Goal: Information Seeking & Learning: Learn about a topic

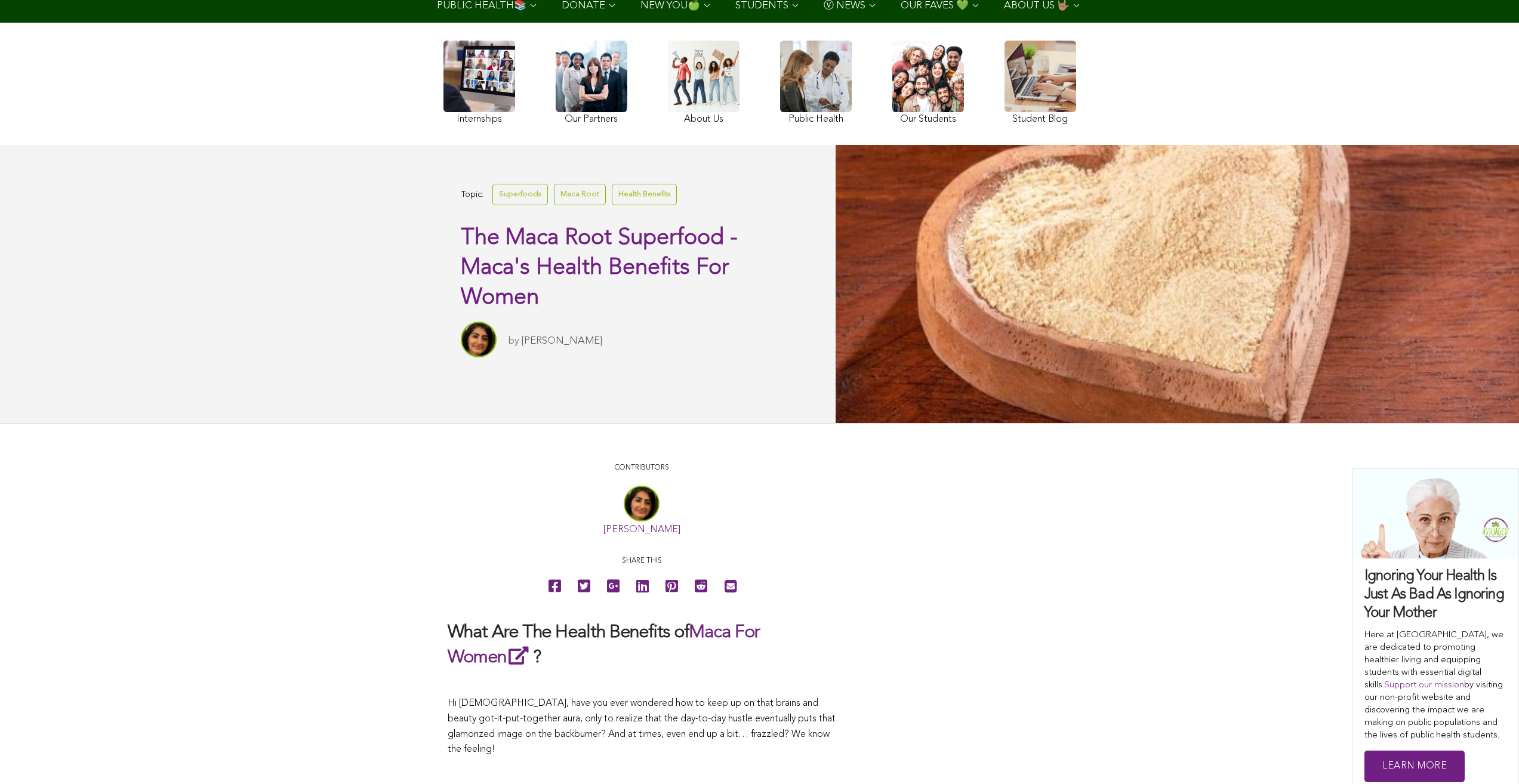
scroll to position [89, 0]
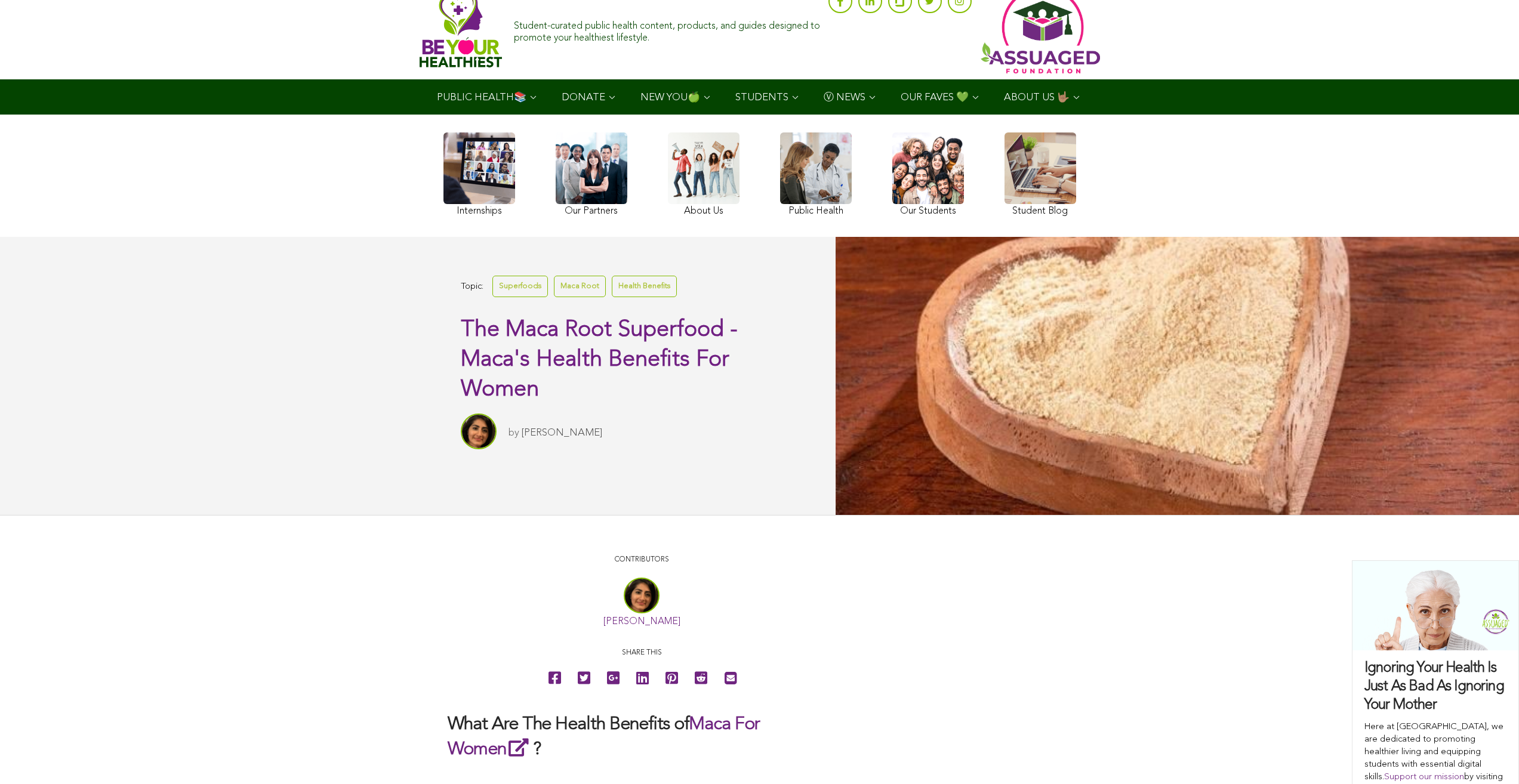
click at [892, 206] on link at bounding box center [928, 176] width 71 height 87
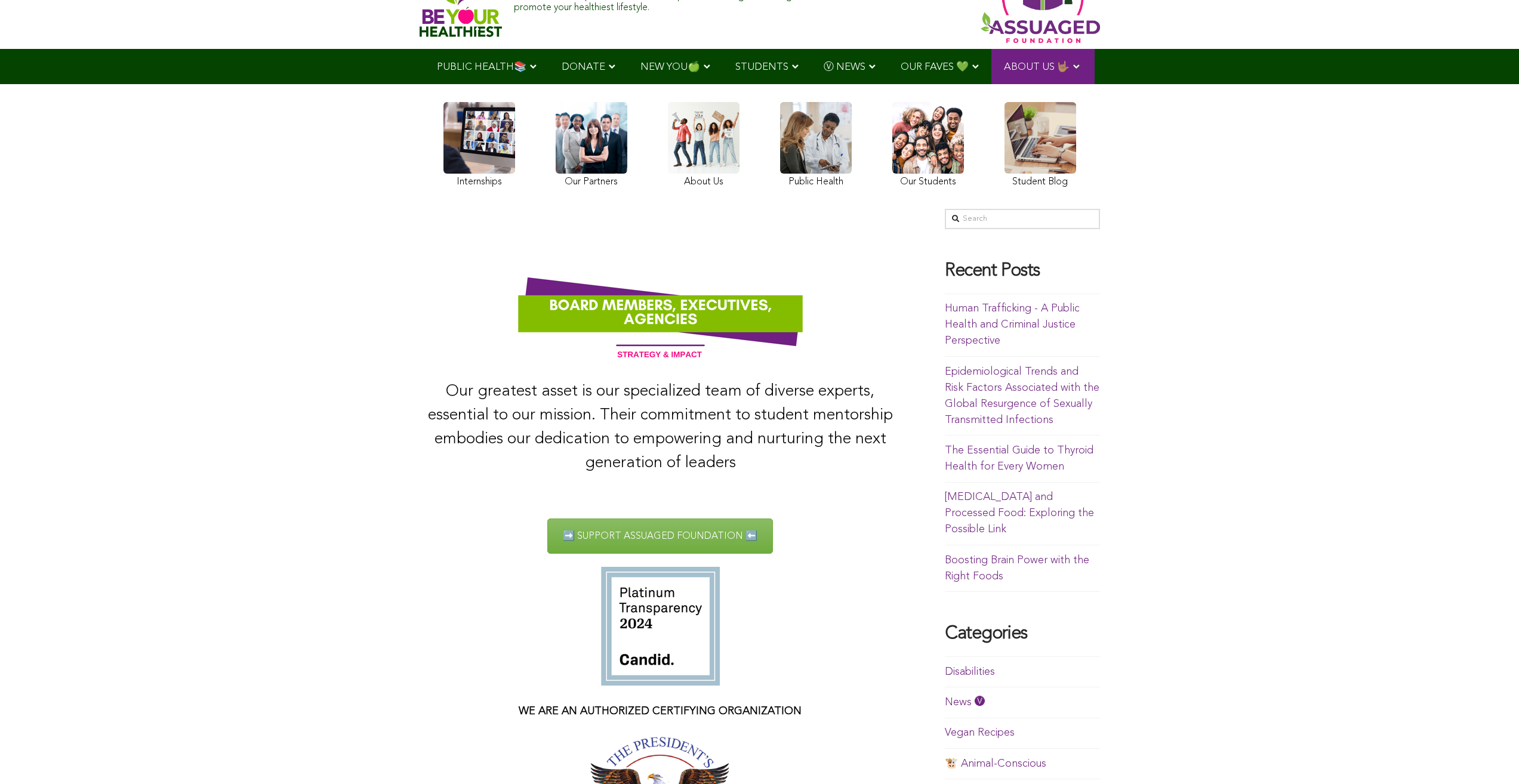
scroll to position [13, 0]
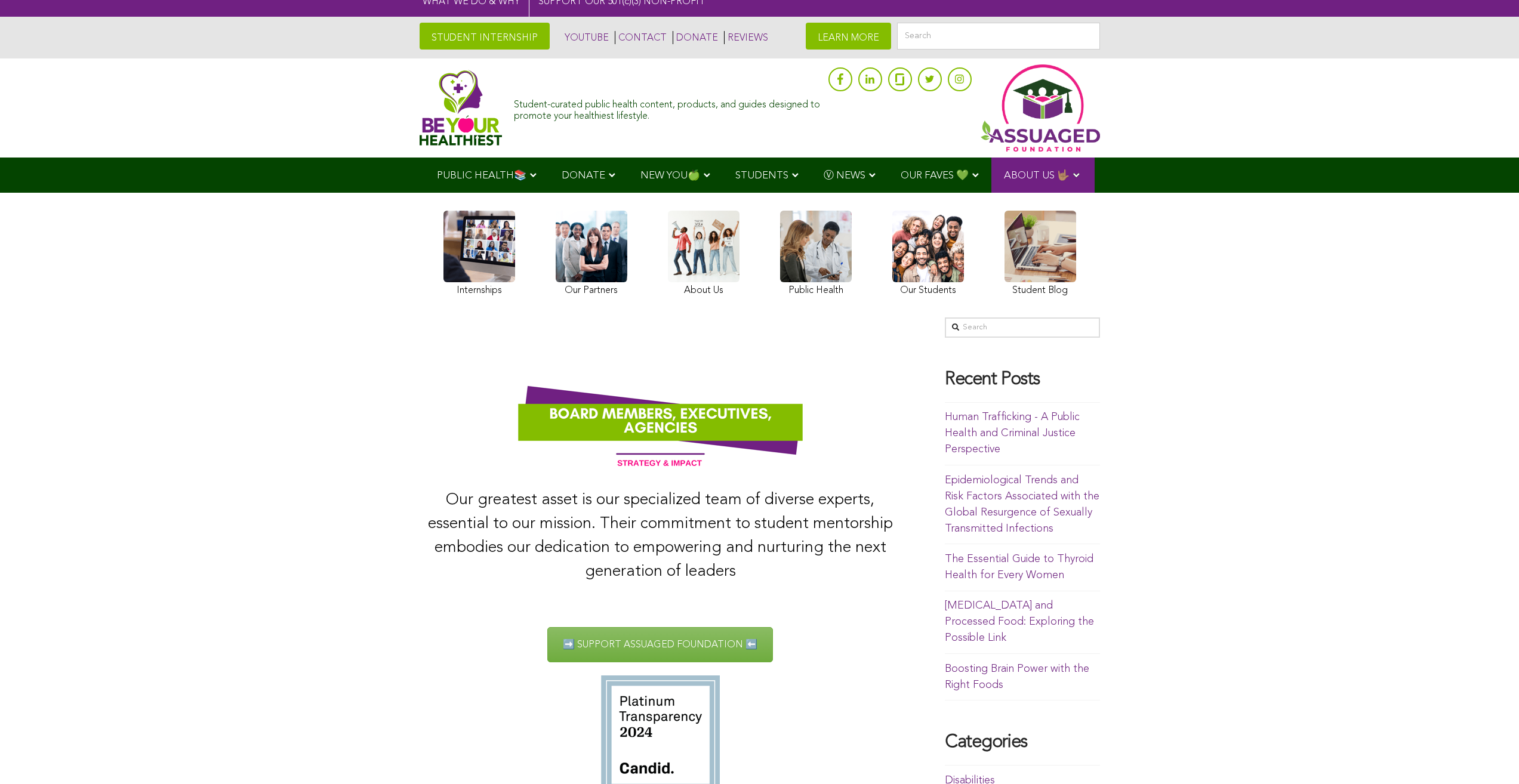
click at [892, 283] on link at bounding box center [928, 255] width 71 height 89
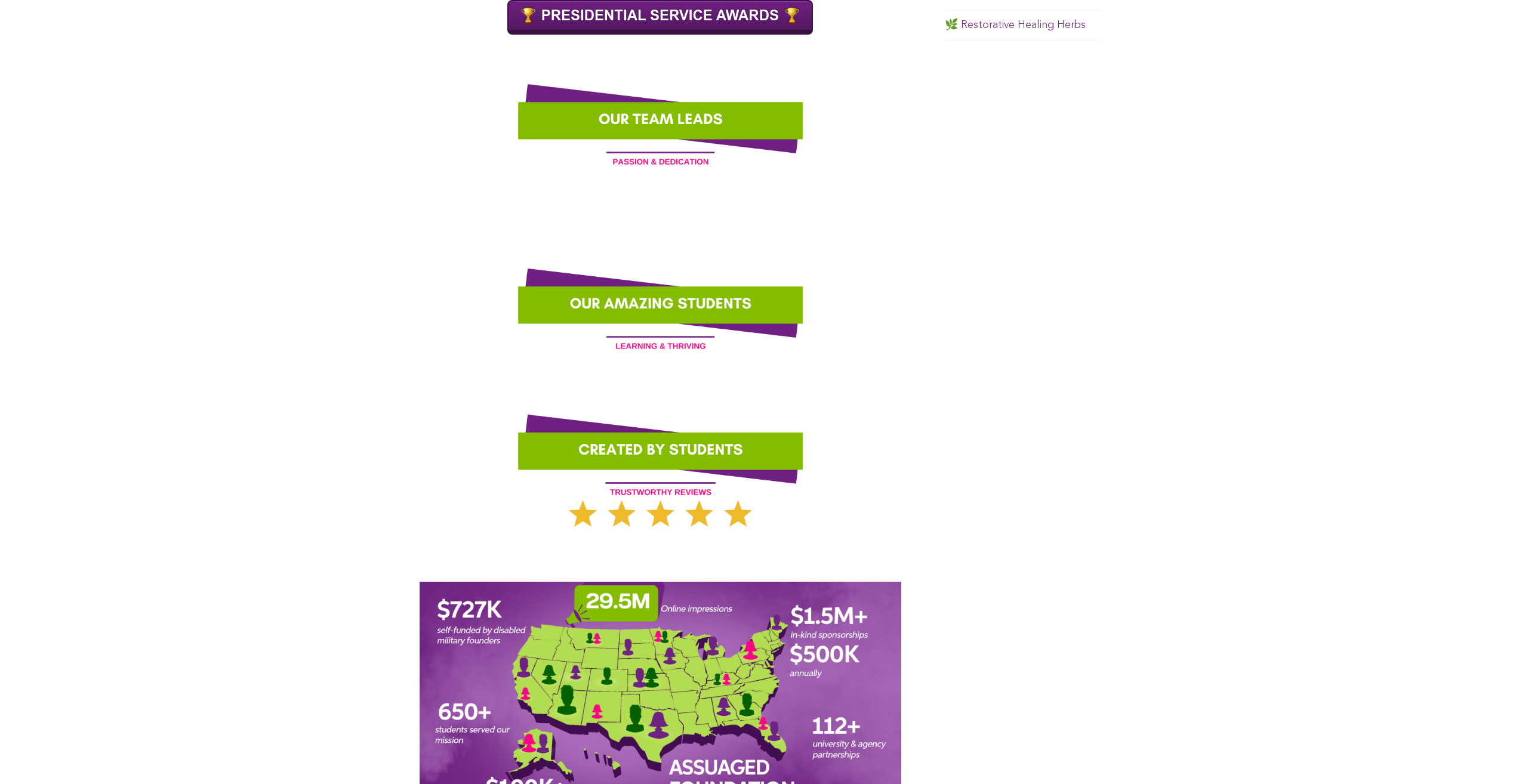
scroll to position [1017, 0]
